Goal: Transaction & Acquisition: Book appointment/travel/reservation

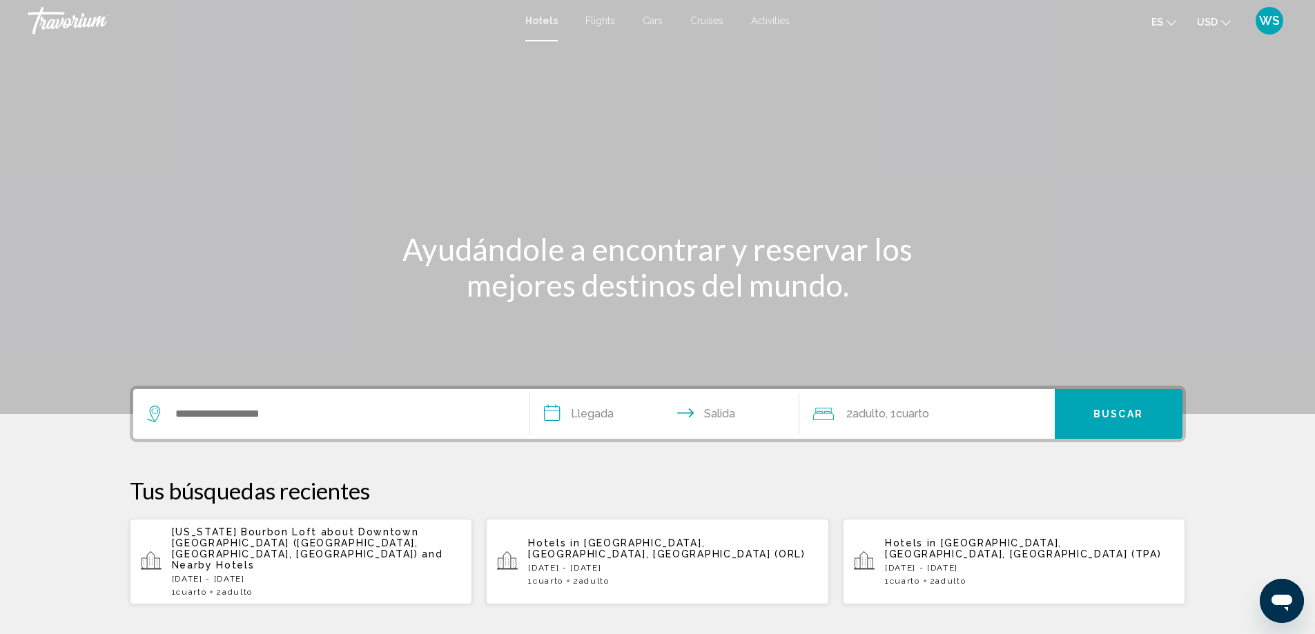
click at [765, 18] on span "Activities" at bounding box center [770, 20] width 39 height 11
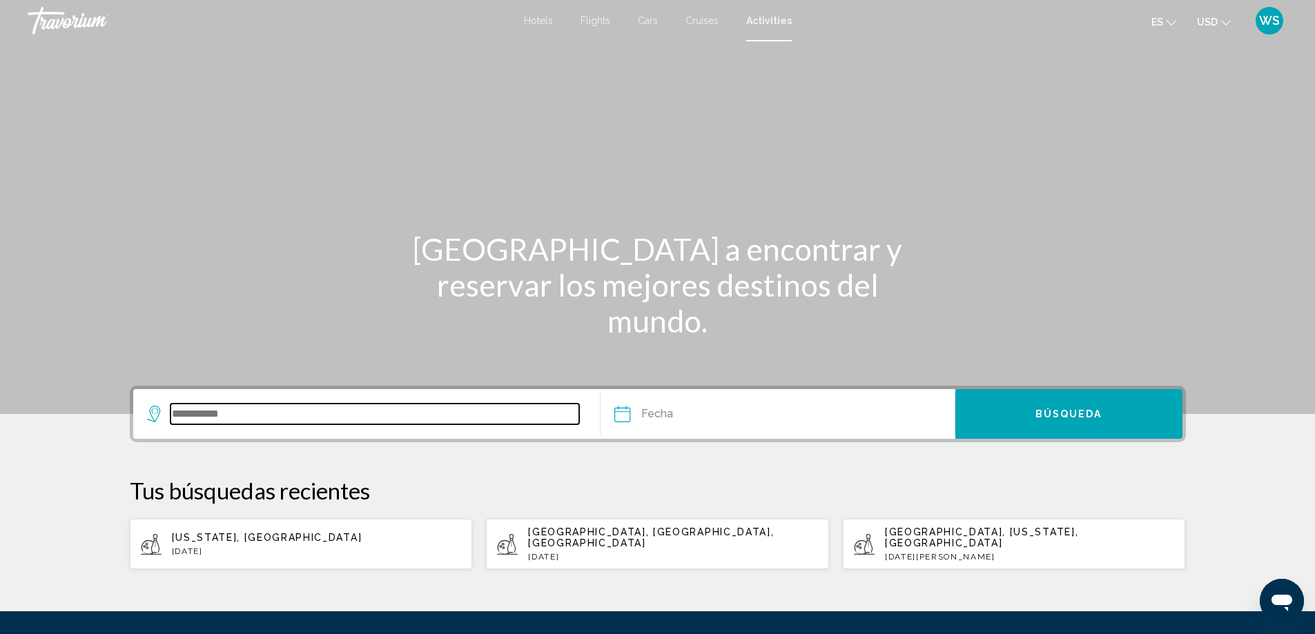
click at [211, 420] on input "Search widget" at bounding box center [374, 414] width 409 height 21
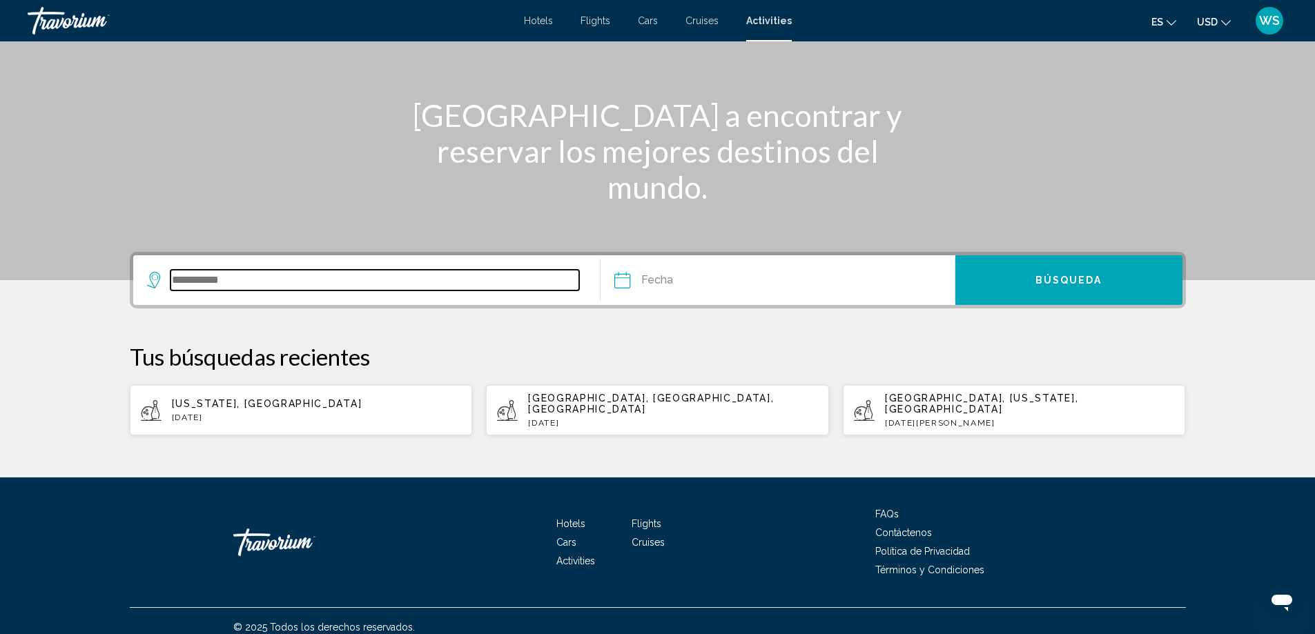
scroll to position [135, 0]
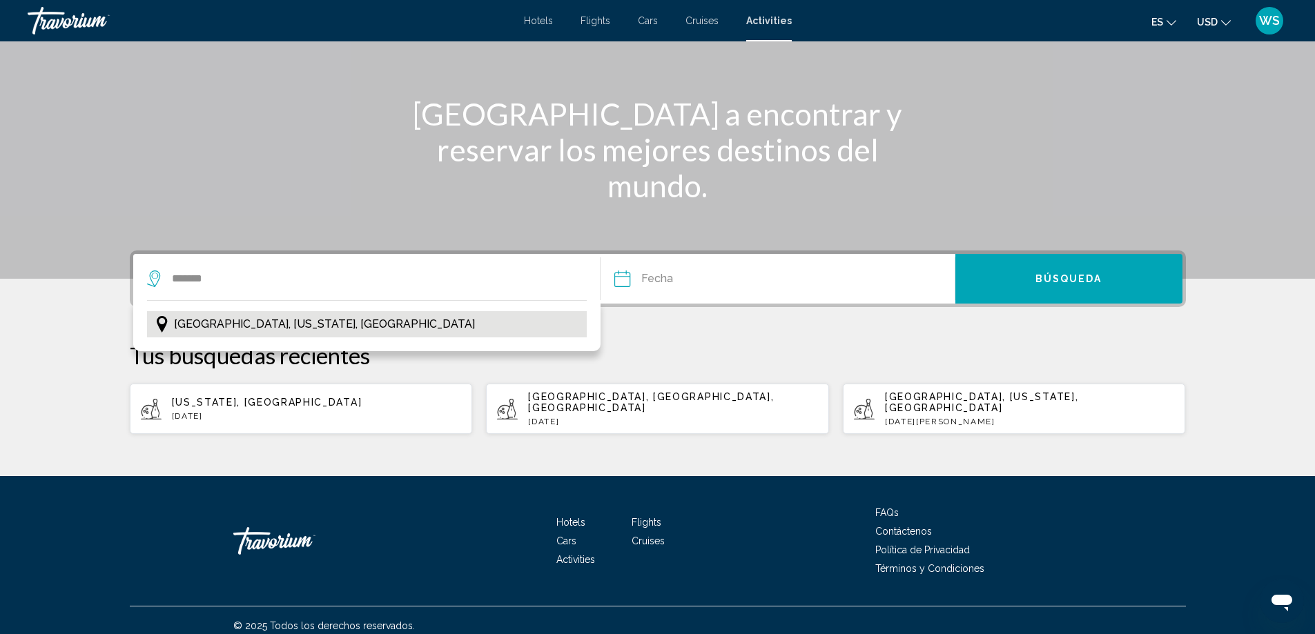
click at [221, 328] on span "[GEOGRAPHIC_DATA], [US_STATE], [GEOGRAPHIC_DATA]" at bounding box center [324, 324] width 301 height 19
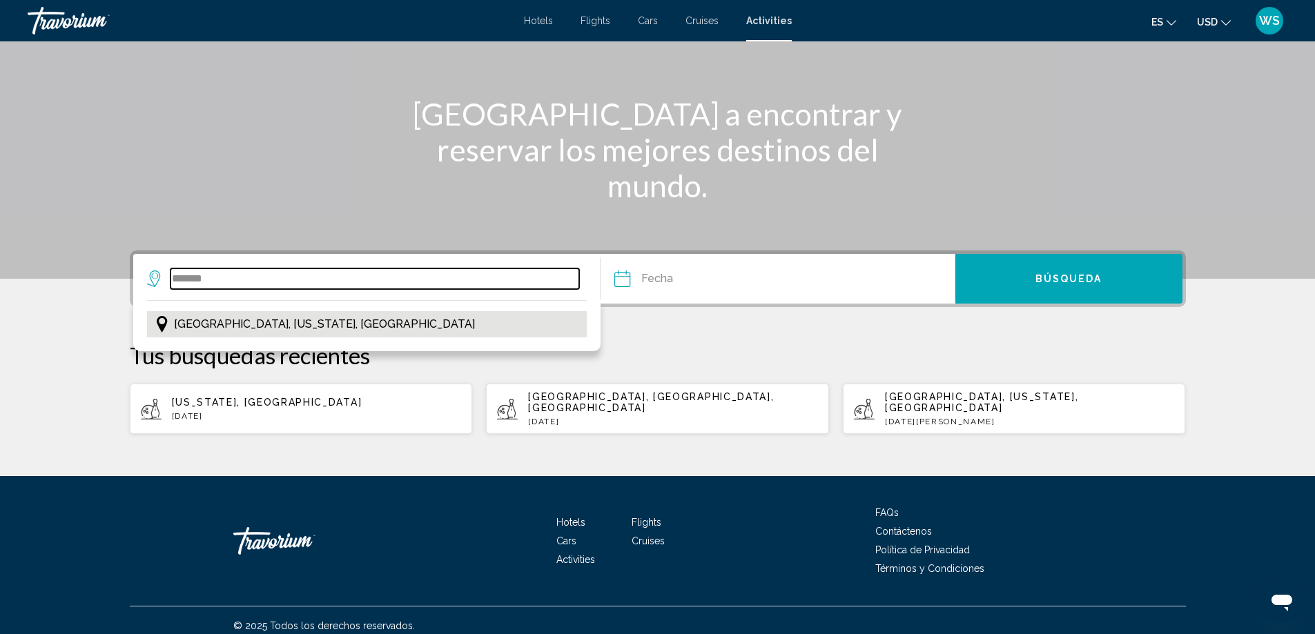
type input "**********"
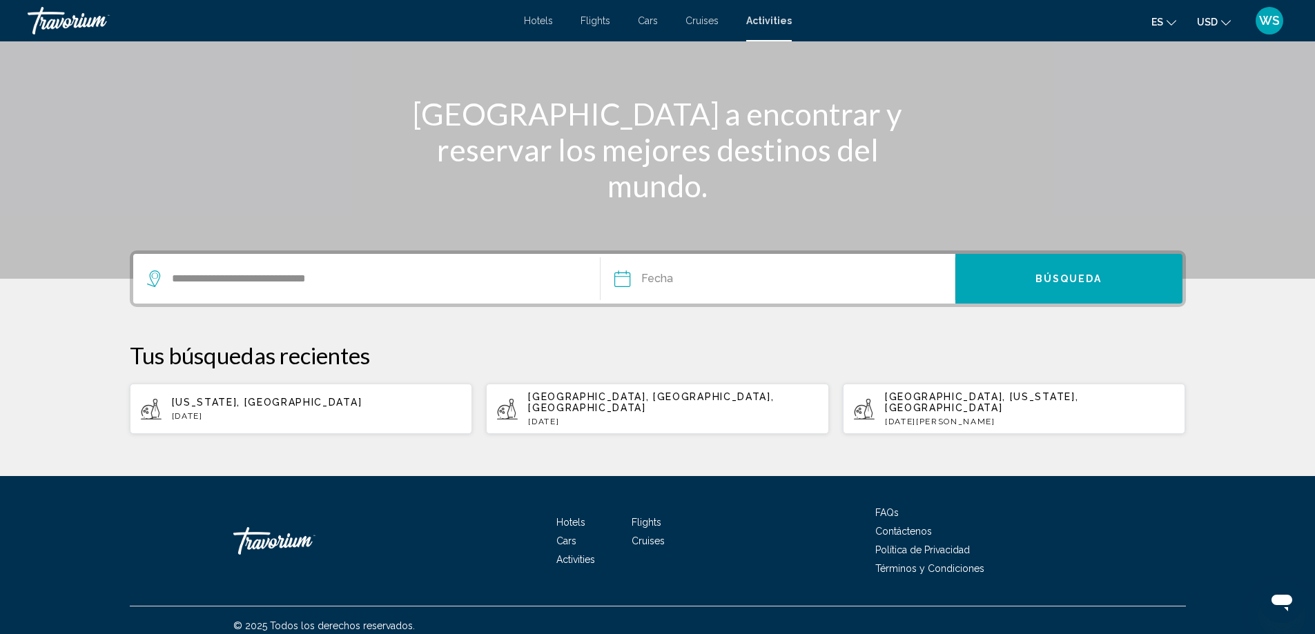
click at [625, 283] on input "Date" at bounding box center [698, 281] width 175 height 54
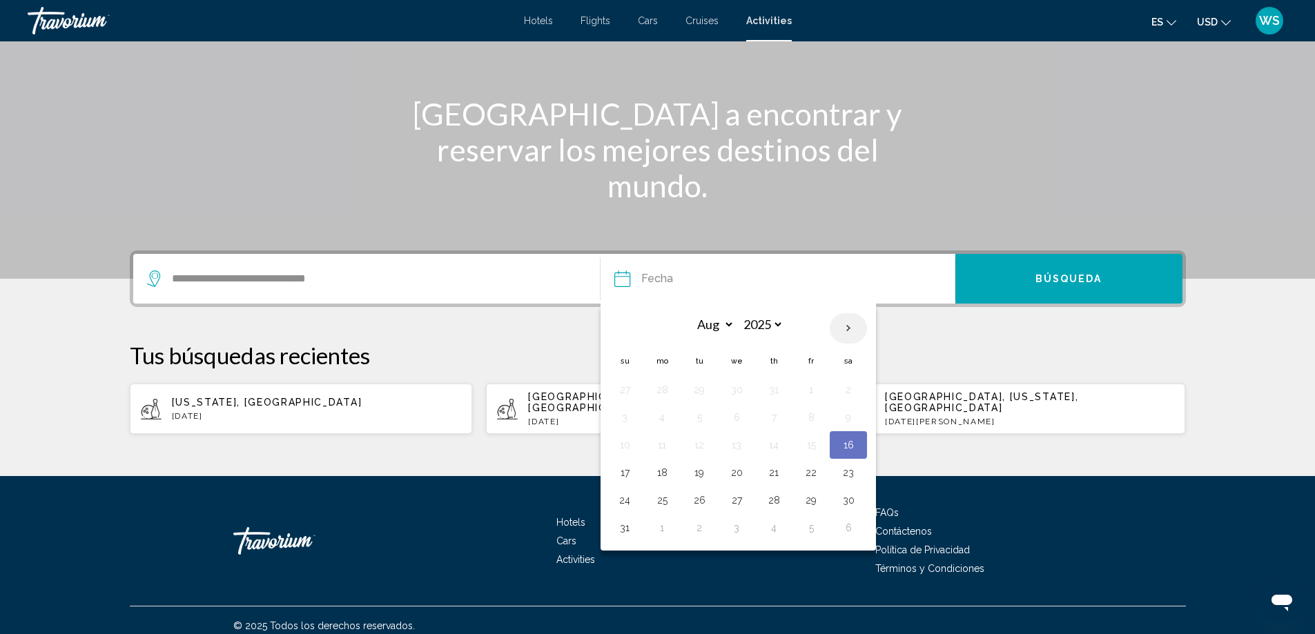
click at [852, 331] on th "Next month" at bounding box center [847, 328] width 37 height 30
select select "*"
click at [663, 390] on button "1" at bounding box center [662, 389] width 22 height 19
type input "**********"
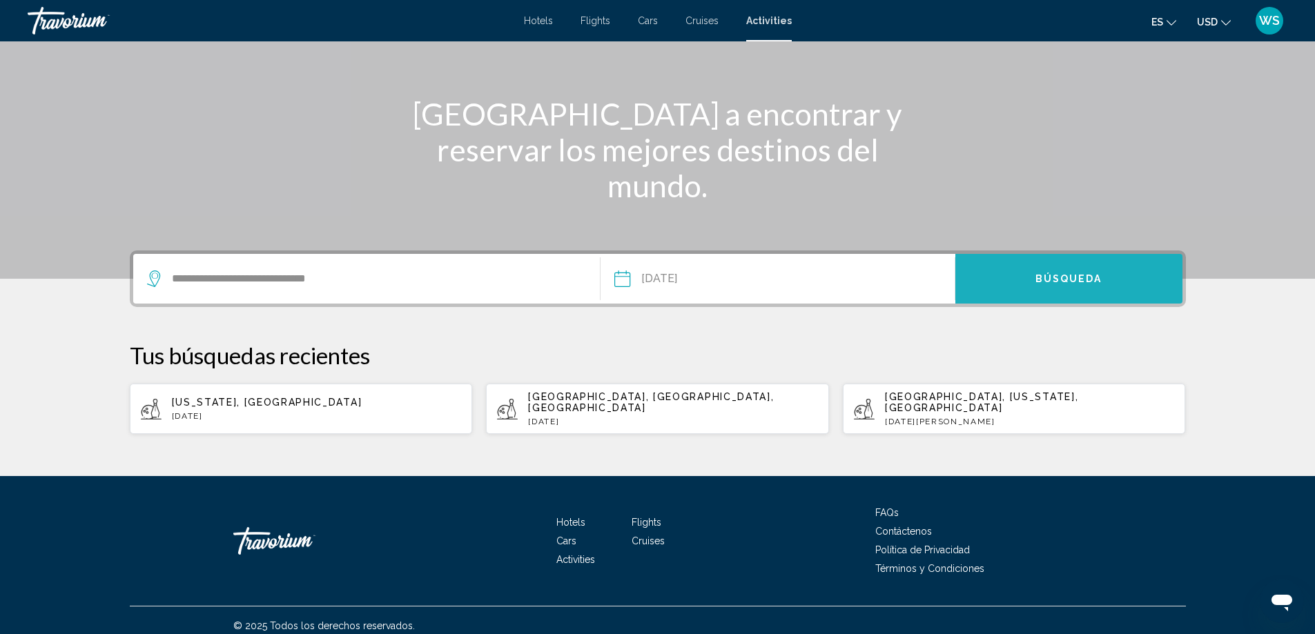
click at [1001, 287] on button "Búsqueda" at bounding box center [1068, 279] width 227 height 50
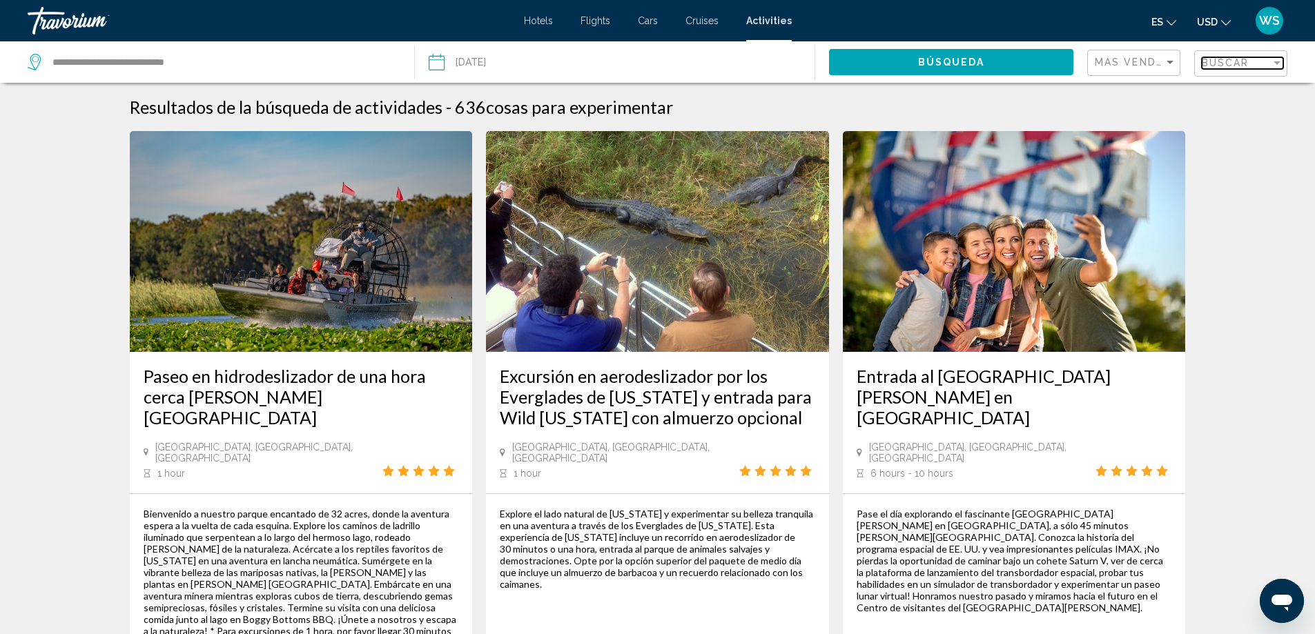
click at [1269, 61] on div "Buscar" at bounding box center [1235, 62] width 69 height 11
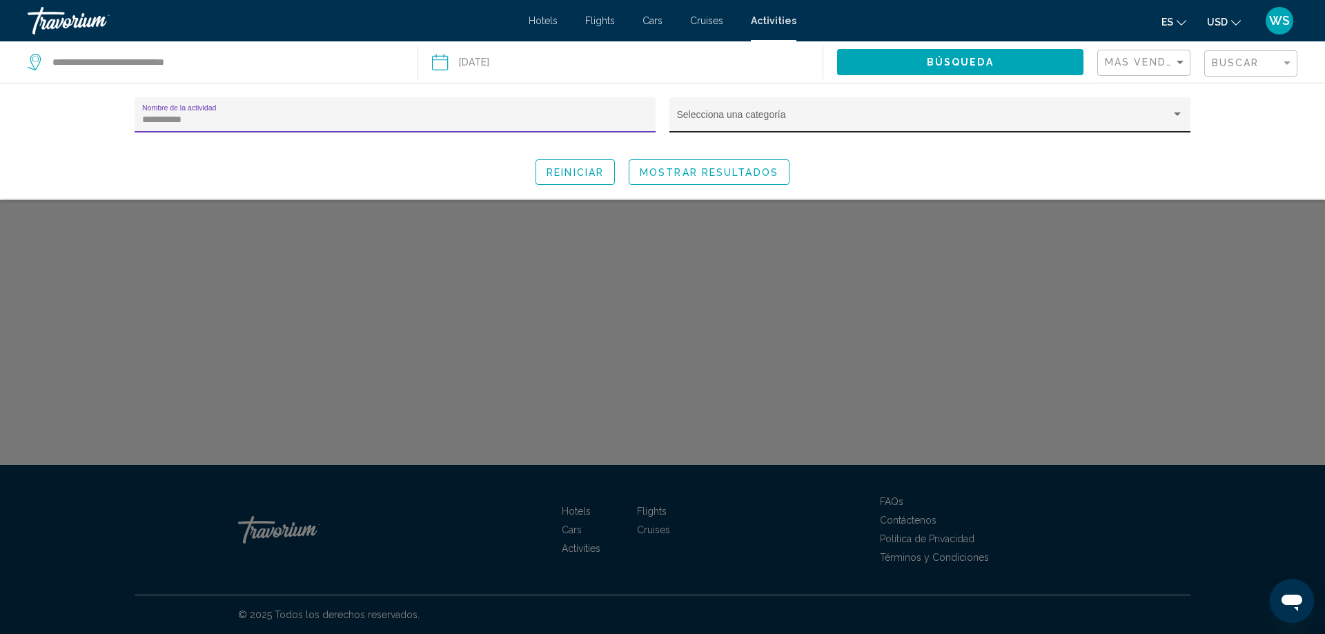
type input "**********"
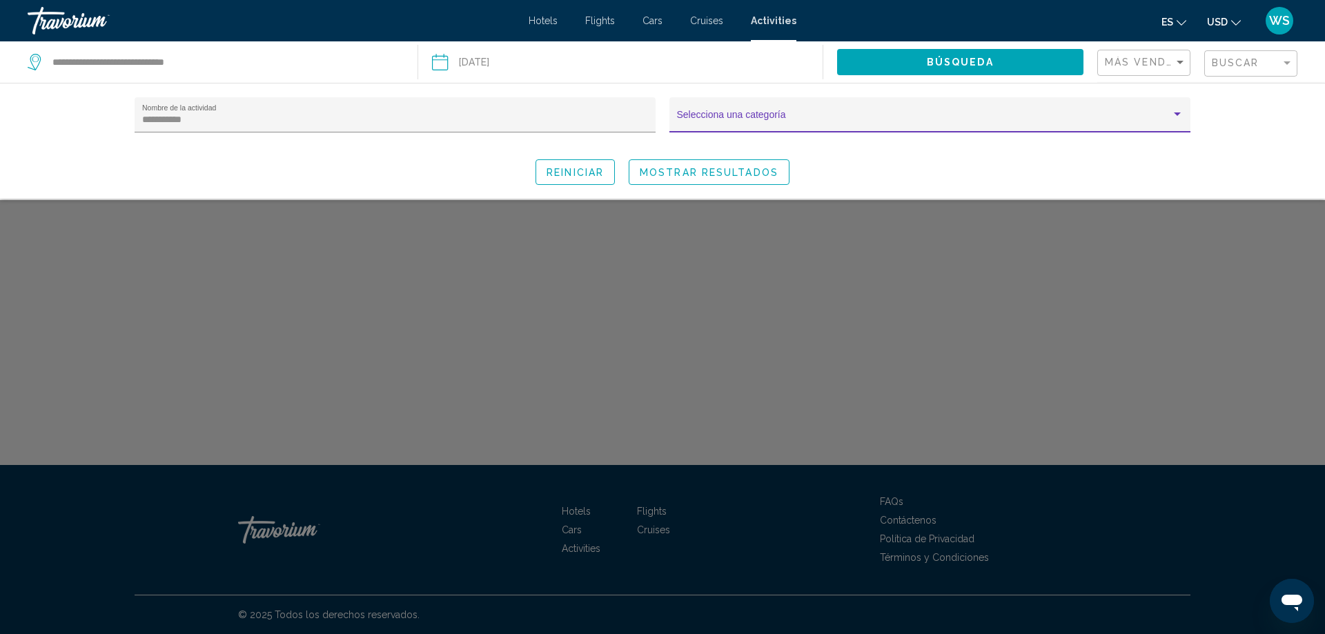
click at [1177, 117] on div "Search widget" at bounding box center [1177, 114] width 12 height 11
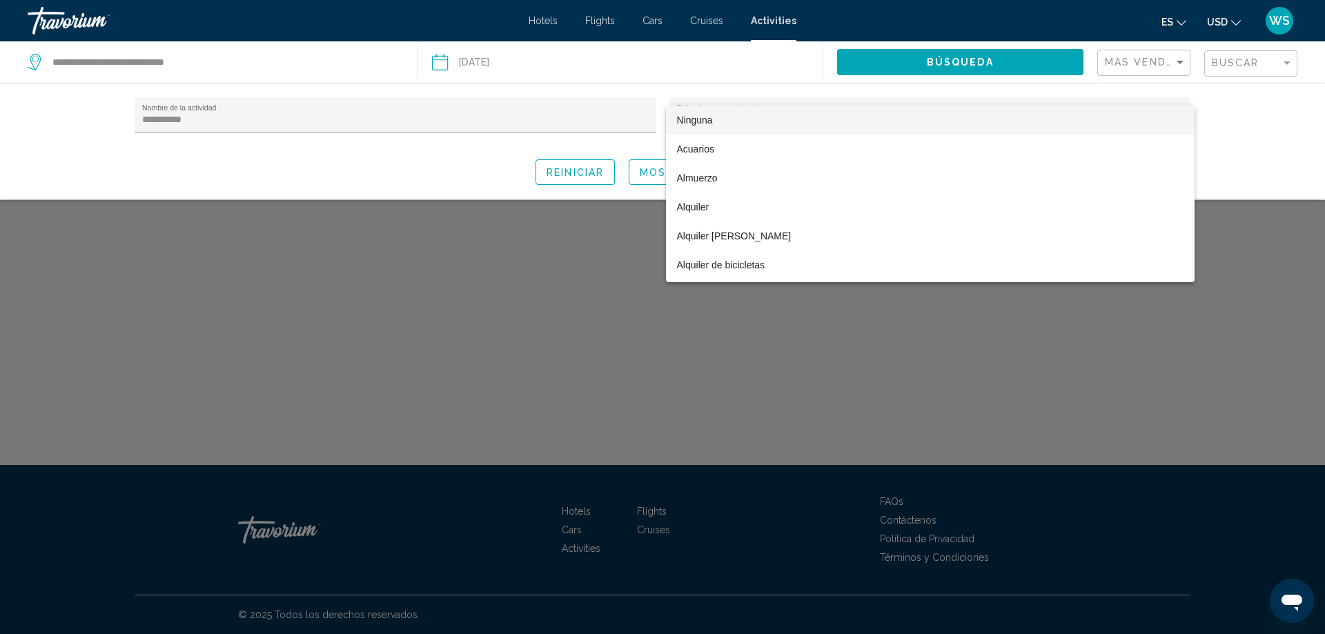
click at [618, 144] on div at bounding box center [662, 317] width 1325 height 634
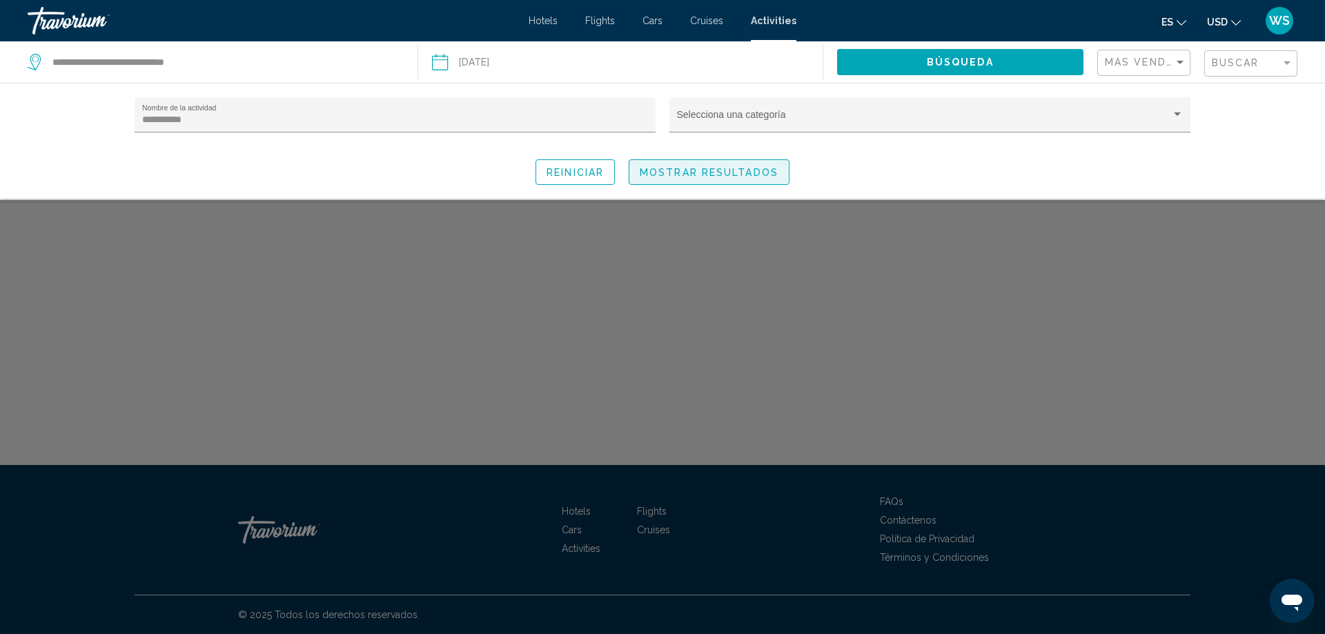
click at [707, 173] on span "Mostrar resultados" at bounding box center [709, 172] width 139 height 11
